Goal: Task Accomplishment & Management: Use online tool/utility

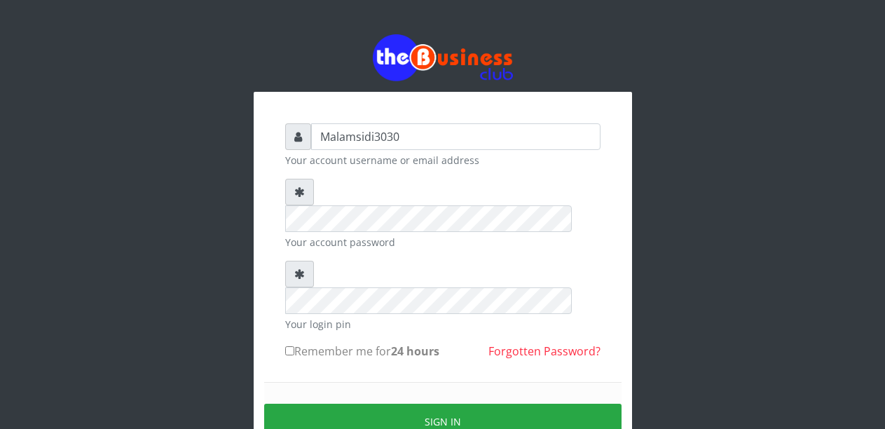
type input "Malamsidi3030"
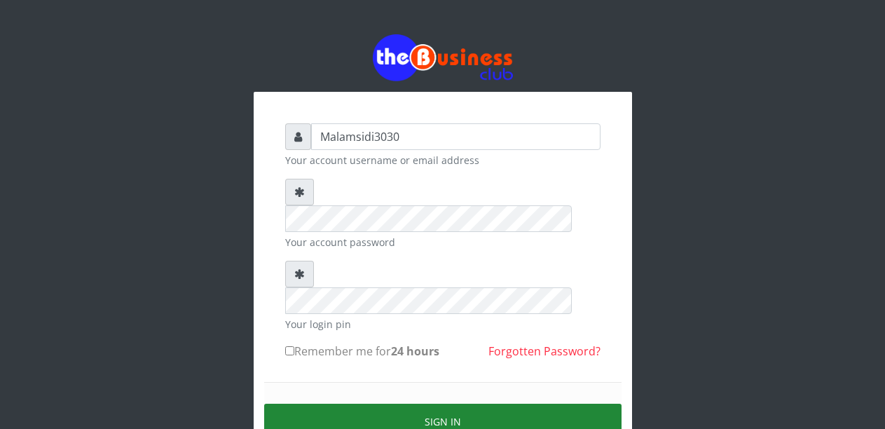
click at [430, 404] on button "Sign in" at bounding box center [442, 422] width 357 height 36
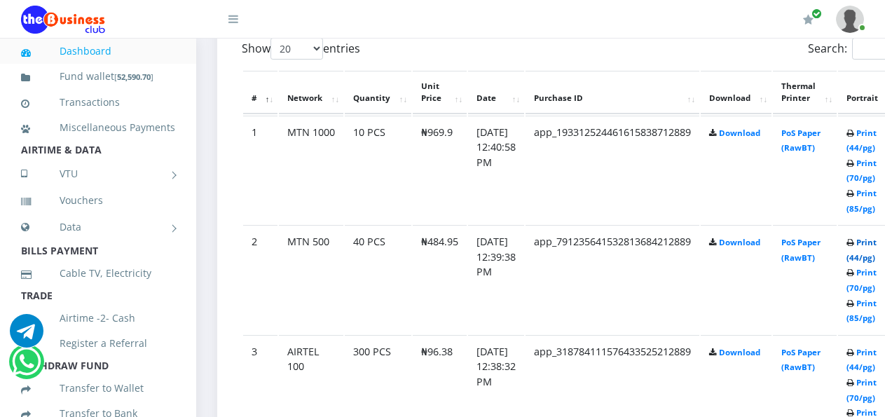
click at [873, 245] on link "Print (44/pg)" at bounding box center [862, 250] width 30 height 26
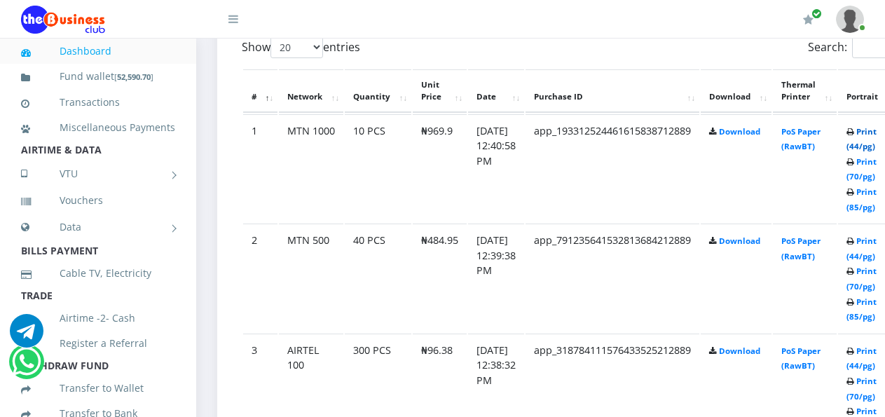
click at [875, 134] on link "Print (44/pg)" at bounding box center [862, 139] width 30 height 26
